Goal: Information Seeking & Learning: Learn about a topic

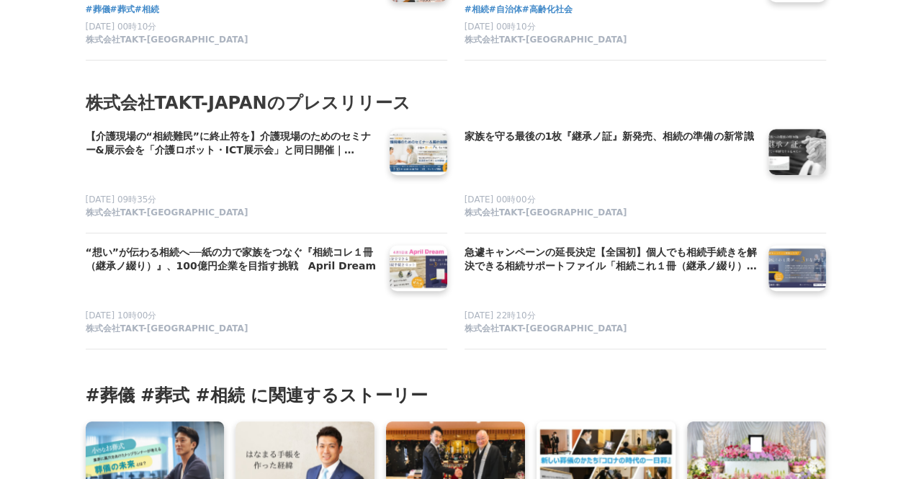
scroll to position [8501, 0]
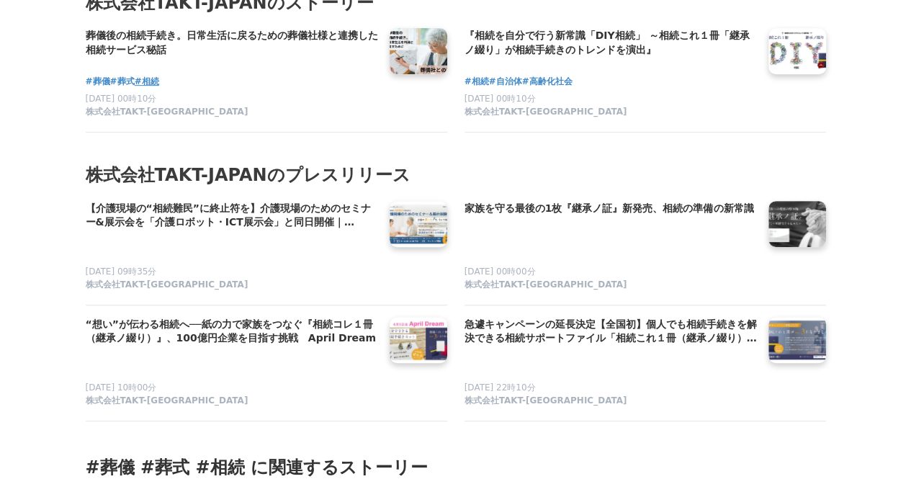
click at [150, 89] on span "#相続" at bounding box center [147, 82] width 24 height 14
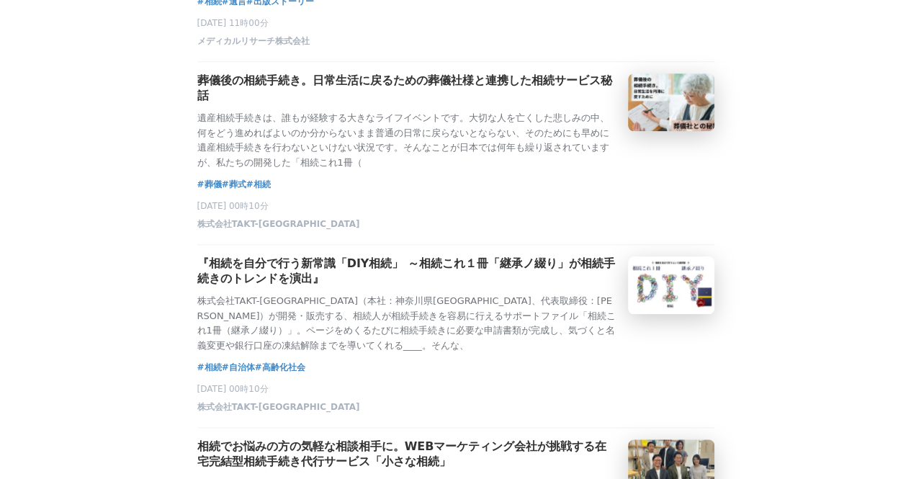
scroll to position [720, 0]
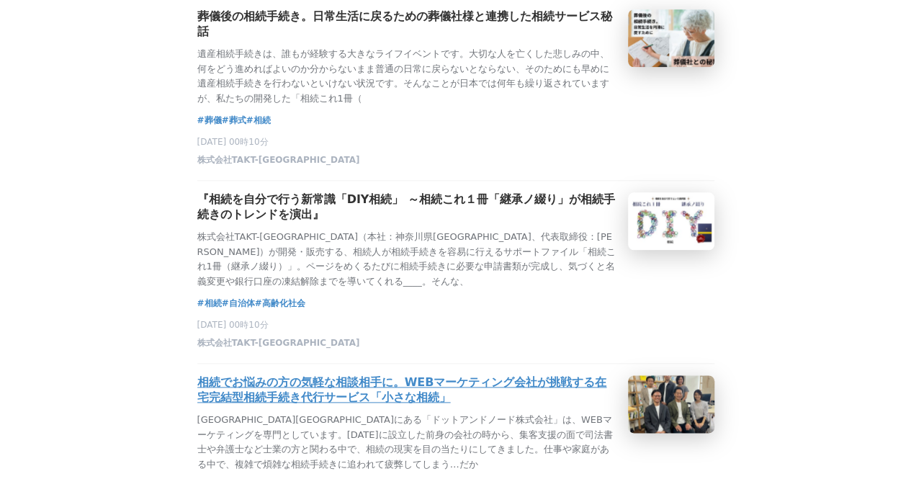
click at [291, 406] on h3 "相続でお悩みの方の気軽な相談相手に。WEBマーケティング会社が挑戦する在宅完結型相続手続き代行サービス「小さな相続」" at bounding box center [406, 390] width 419 height 30
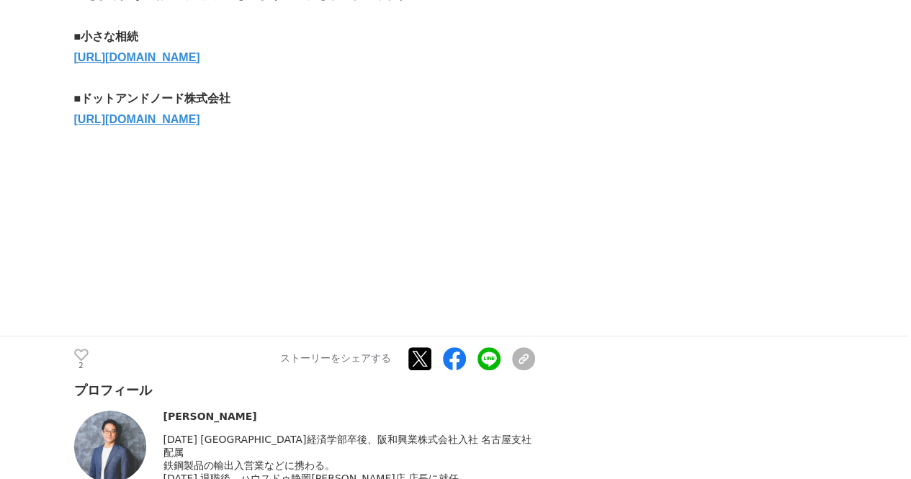
scroll to position [3098, 0]
